Goal: Task Accomplishment & Management: Complete application form

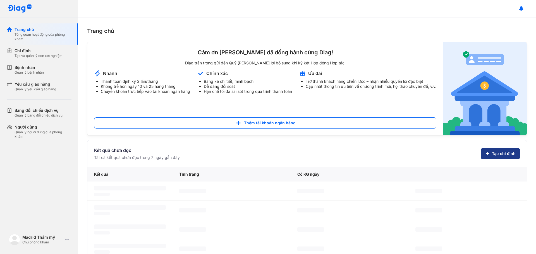
click at [496, 153] on span "Tạo chỉ định" at bounding box center [504, 154] width 24 height 6
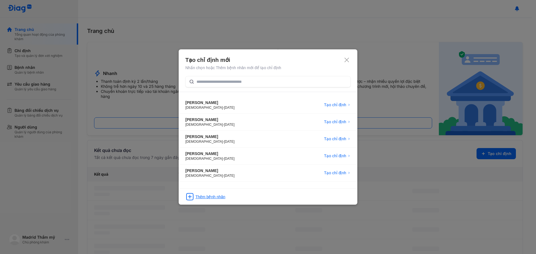
click at [206, 194] on div "Thêm bệnh nhân" at bounding box center [210, 197] width 30 height 6
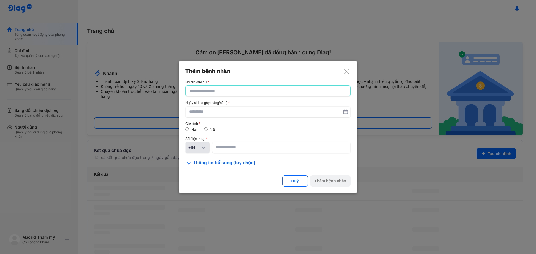
click at [251, 95] on input "text" at bounding box center [267, 91] width 157 height 10
type input "**********"
click at [248, 108] on input "text" at bounding box center [268, 112] width 158 height 10
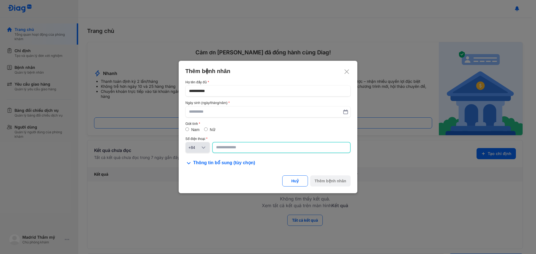
click at [232, 148] on input at bounding box center [281, 148] width 131 height 10
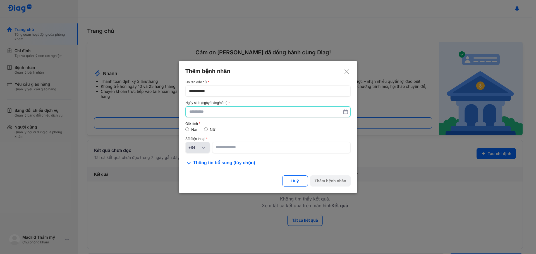
click at [215, 113] on input "text" at bounding box center [267, 112] width 157 height 10
type input "**********"
click at [203, 164] on span "Thông tin bổ sung (tùy chọn)" at bounding box center [224, 163] width 62 height 7
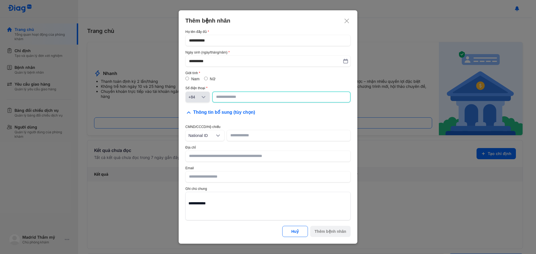
click at [243, 100] on input at bounding box center [281, 97] width 131 height 10
type input "*********"
click at [338, 233] on div "Thêm bệnh nhân" at bounding box center [331, 232] width 32 height 6
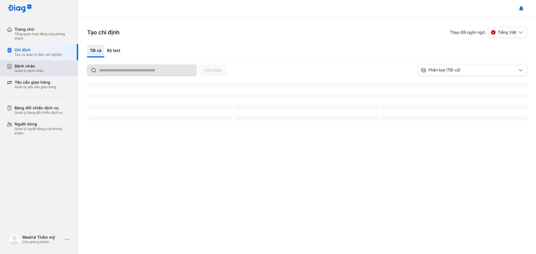
click at [0, 0] on div at bounding box center [0, 0] width 0 height 0
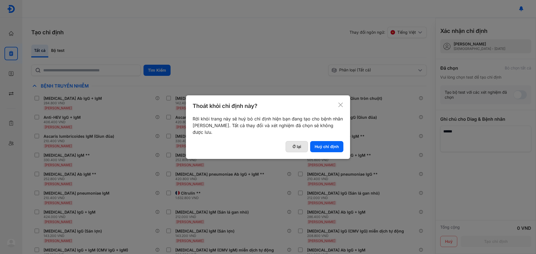
click at [302, 144] on button "Ở lại" at bounding box center [297, 146] width 22 height 11
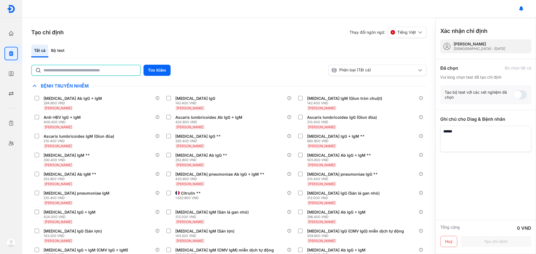
click at [94, 66] on input "text" at bounding box center [90, 70] width 93 height 10
type input "*********"
click at [163, 73] on button "Tìm Kiếm" at bounding box center [156, 70] width 27 height 11
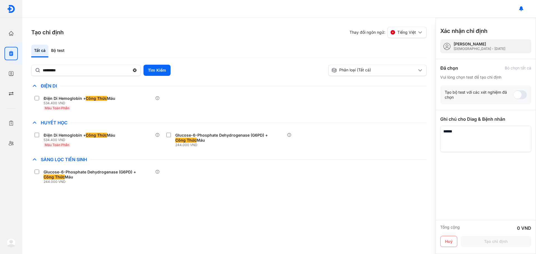
click at [36, 123] on use at bounding box center [35, 123] width 4 height 2
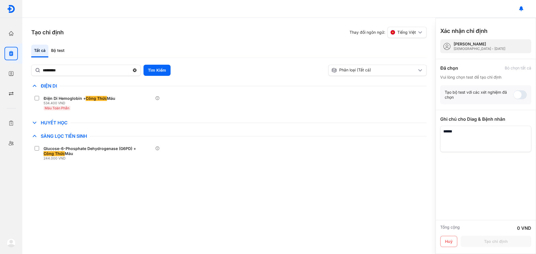
click at [36, 123] on use at bounding box center [35, 123] width 4 height 2
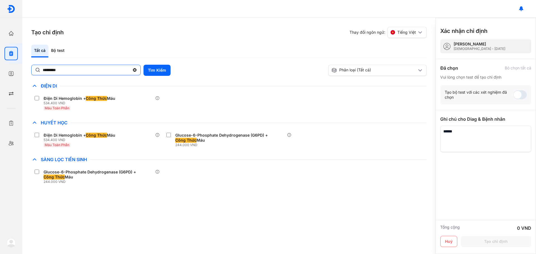
click at [87, 70] on input "*********" at bounding box center [86, 70] width 87 height 10
click at [135, 71] on icon at bounding box center [134, 71] width 5 height 6
click at [130, 71] on input "*********" at bounding box center [86, 70] width 87 height 10
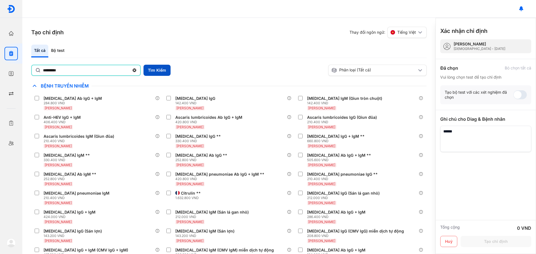
type input "*********"
click at [159, 68] on button "Tìm Kiếm" at bounding box center [156, 70] width 27 height 11
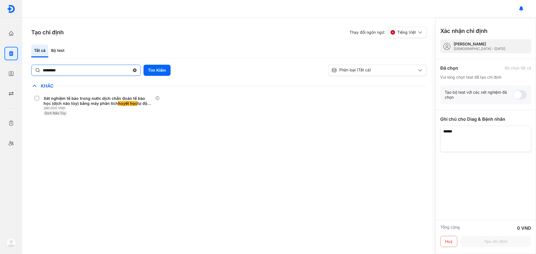
click at [134, 70] on icon at bounding box center [134, 71] width 5 height 6
click at [130, 70] on input "*********" at bounding box center [86, 70] width 87 height 10
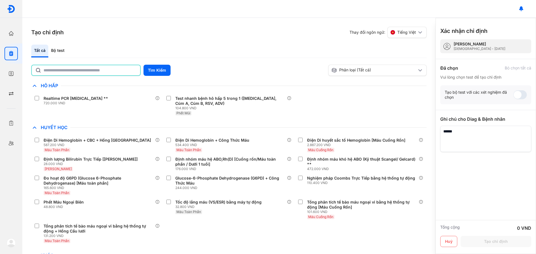
scroll to position [2338, 0]
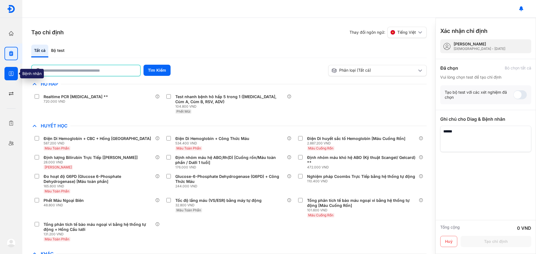
click at [6, 77] on div at bounding box center [10, 73] width 13 height 13
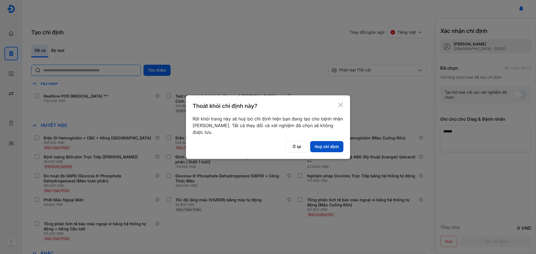
click at [321, 143] on button "Huỷ chỉ định" at bounding box center [326, 146] width 33 height 11
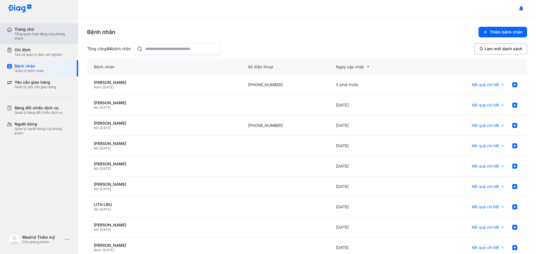
click at [46, 32] on div "Tổng quan hoạt động của phòng khám" at bounding box center [43, 36] width 57 height 9
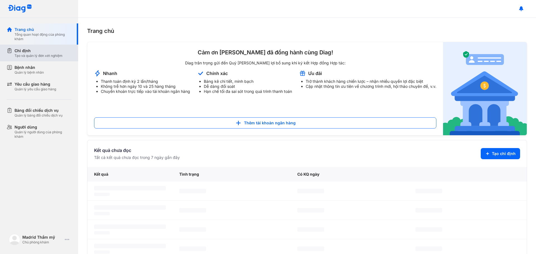
click at [33, 52] on div "Chỉ định" at bounding box center [39, 51] width 48 height 6
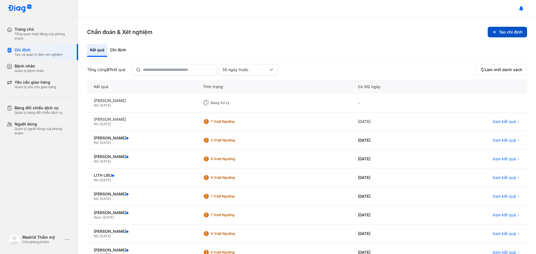
click at [512, 33] on button "Tạo chỉ định" at bounding box center [507, 32] width 39 height 11
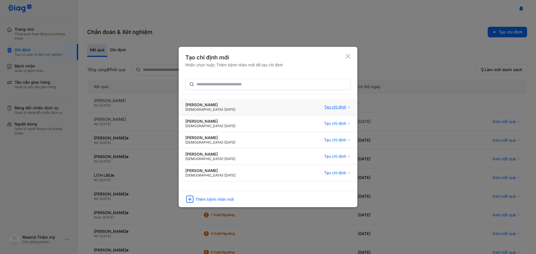
click at [334, 106] on span "Tạo chỉ định" at bounding box center [335, 107] width 22 height 5
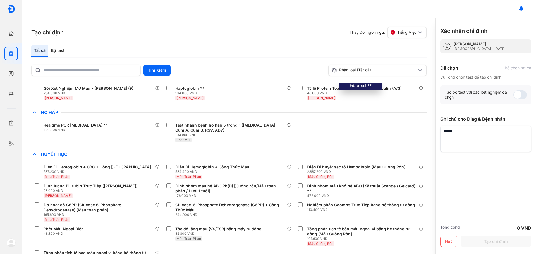
scroll to position [2310, 0]
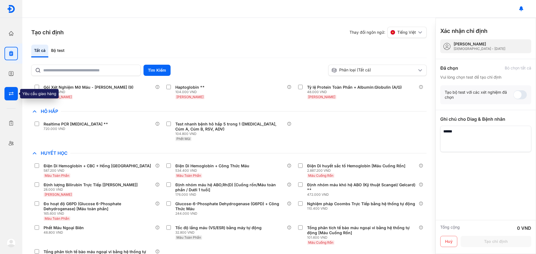
click at [9, 94] on icon "button" at bounding box center [11, 94] width 6 height 6
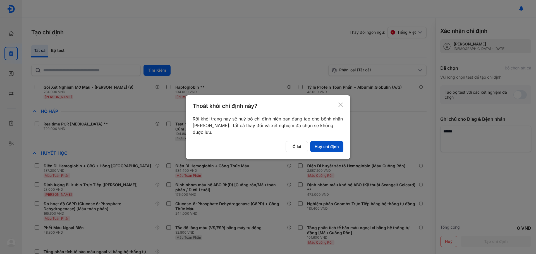
click at [334, 143] on button "Huỷ chỉ định" at bounding box center [326, 146] width 33 height 11
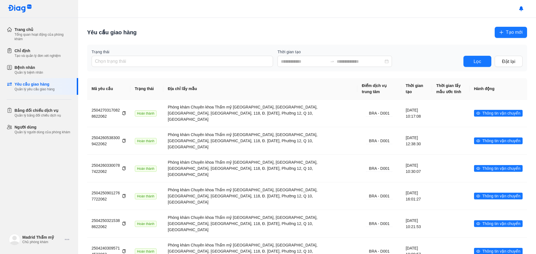
click at [514, 33] on span "Tạo mới" at bounding box center [514, 32] width 17 height 7
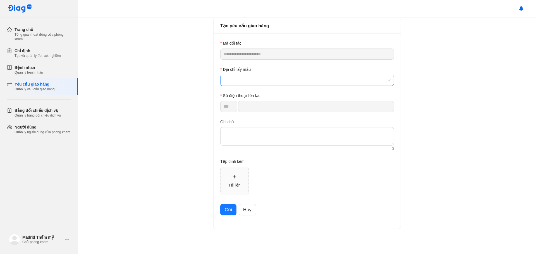
click at [244, 79] on span at bounding box center [307, 80] width 167 height 11
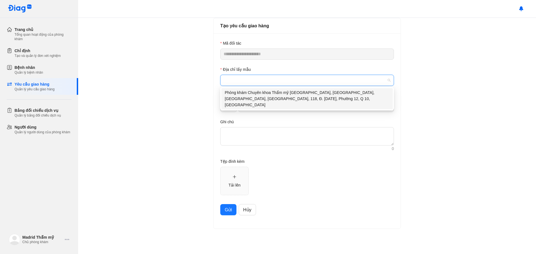
click at [273, 100] on div "Phòng khám Chuyên khoa Thẩm mỹ [GEOGRAPHIC_DATA], [GEOGRAPHIC_DATA], [GEOGRAPHI…" at bounding box center [307, 99] width 165 height 18
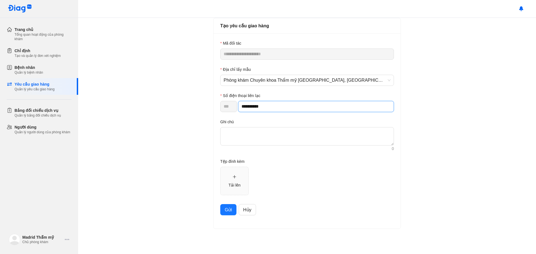
drag, startPoint x: 279, startPoint y: 106, endPoint x: 247, endPoint y: 109, distance: 32.6
click at [247, 109] on input "**********" at bounding box center [316, 106] width 156 height 11
type input "**********"
click at [259, 135] on textarea at bounding box center [307, 136] width 174 height 18
type textarea "*"
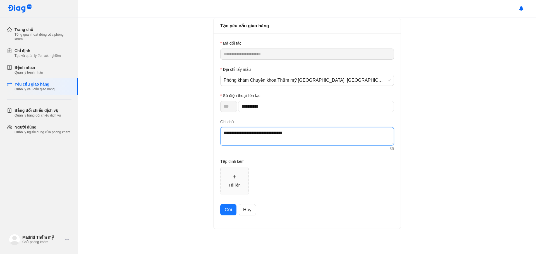
type textarea "**********"
click at [228, 207] on span "Gửi" at bounding box center [228, 210] width 7 height 7
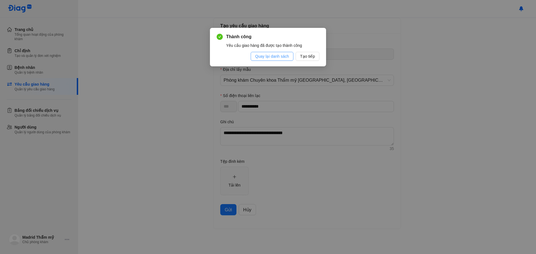
click at [282, 56] on span "Quay lại danh sách" at bounding box center [272, 56] width 34 height 6
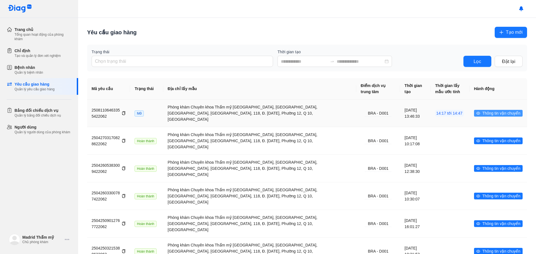
click at [486, 110] on span "Thông tin vận chuyển" at bounding box center [501, 113] width 38 height 6
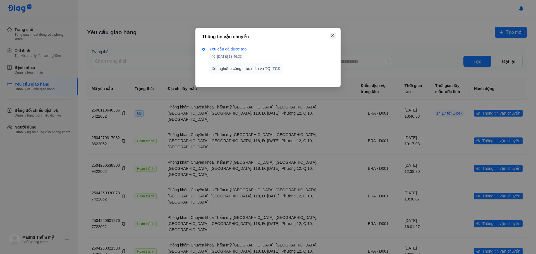
click at [334, 35] on icon "close" at bounding box center [332, 35] width 3 height 3
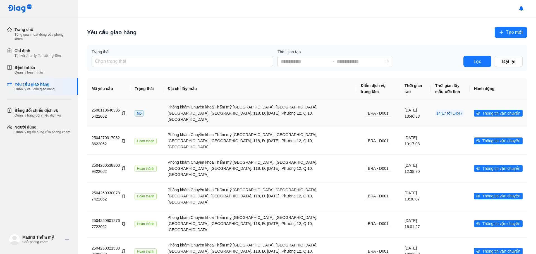
click at [144, 111] on span "Mở" at bounding box center [139, 114] width 9 height 6
click at [227, 115] on div "Phòng khám Chuyên khoa Thẩm mỹ [GEOGRAPHIC_DATA], [GEOGRAPHIC_DATA], [GEOGRAPHI…" at bounding box center [260, 113] width 184 height 18
click at [511, 30] on span "Tạo mới" at bounding box center [514, 32] width 17 height 7
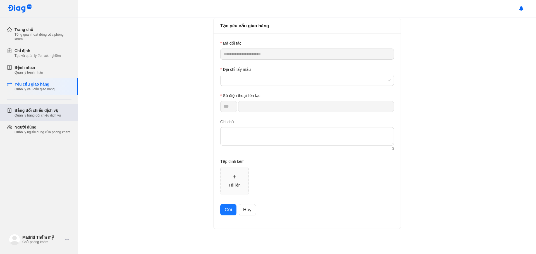
click at [33, 112] on div "Bảng đối chiếu dịch vụ" at bounding box center [38, 111] width 47 height 6
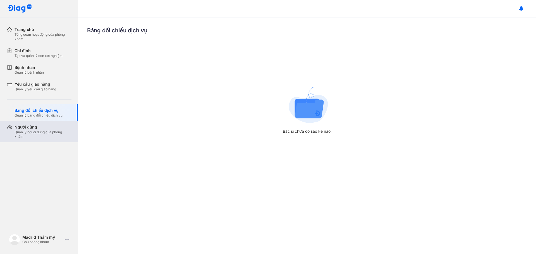
click at [62, 128] on div "Người dùng" at bounding box center [43, 128] width 57 height 6
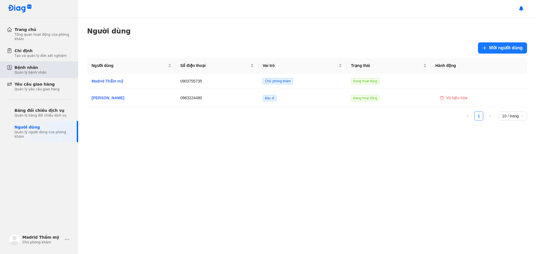
click at [44, 73] on div "Bệnh nhân Quản lý bệnh nhân" at bounding box center [43, 70] width 57 height 10
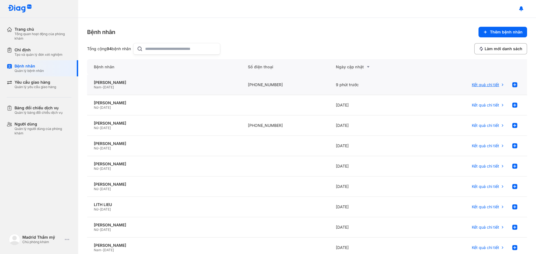
click at [480, 85] on span "Kết quả chi tiết" at bounding box center [485, 84] width 27 height 5
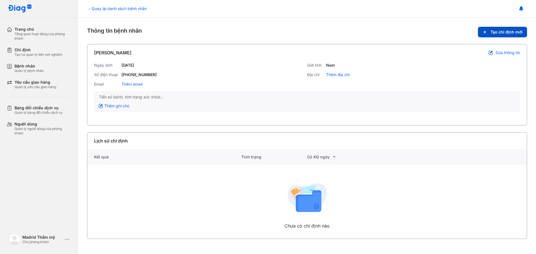
click at [508, 30] on span "Tạo chỉ định mới" at bounding box center [506, 32] width 32 height 5
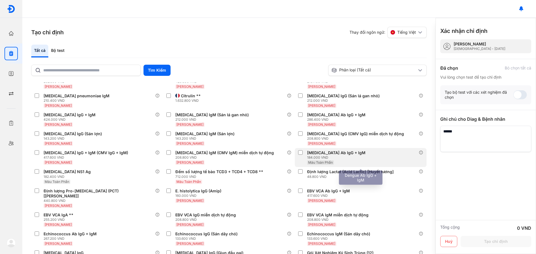
scroll to position [112, 0]
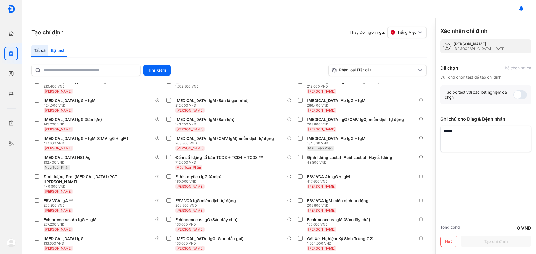
click at [57, 52] on div "Bộ test" at bounding box center [57, 51] width 19 height 13
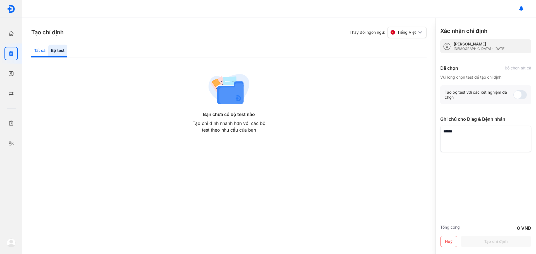
click at [48, 50] on div "Tất cả" at bounding box center [57, 51] width 19 height 13
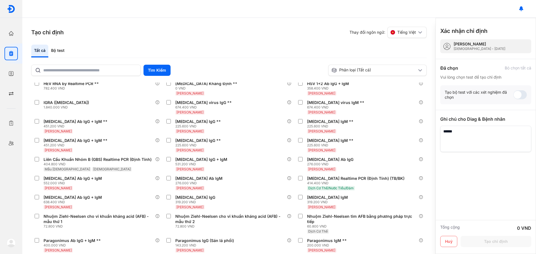
scroll to position [558, 0]
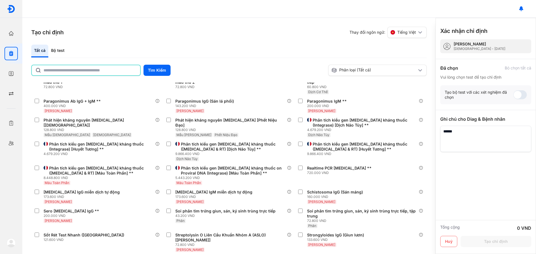
click at [70, 72] on input "text" at bounding box center [90, 70] width 93 height 10
type input "**"
click at [163, 70] on button "Tìm Kiếm" at bounding box center [156, 70] width 27 height 11
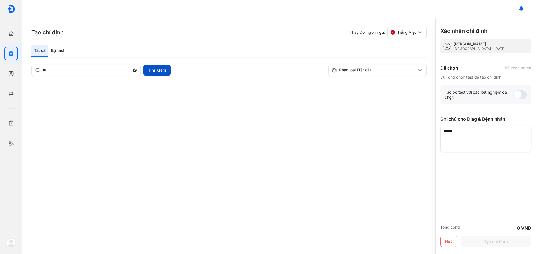
scroll to position [0, 0]
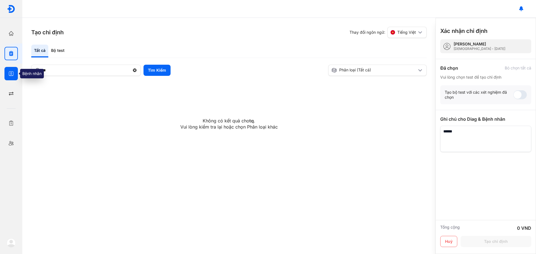
click at [7, 70] on div at bounding box center [10, 73] width 13 height 13
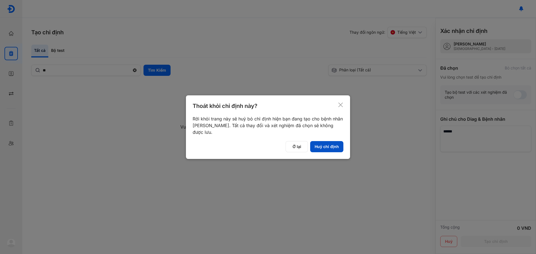
click at [336, 143] on button "Huỷ chỉ định" at bounding box center [326, 146] width 33 height 11
